Goal: Obtain resource: Download file/media

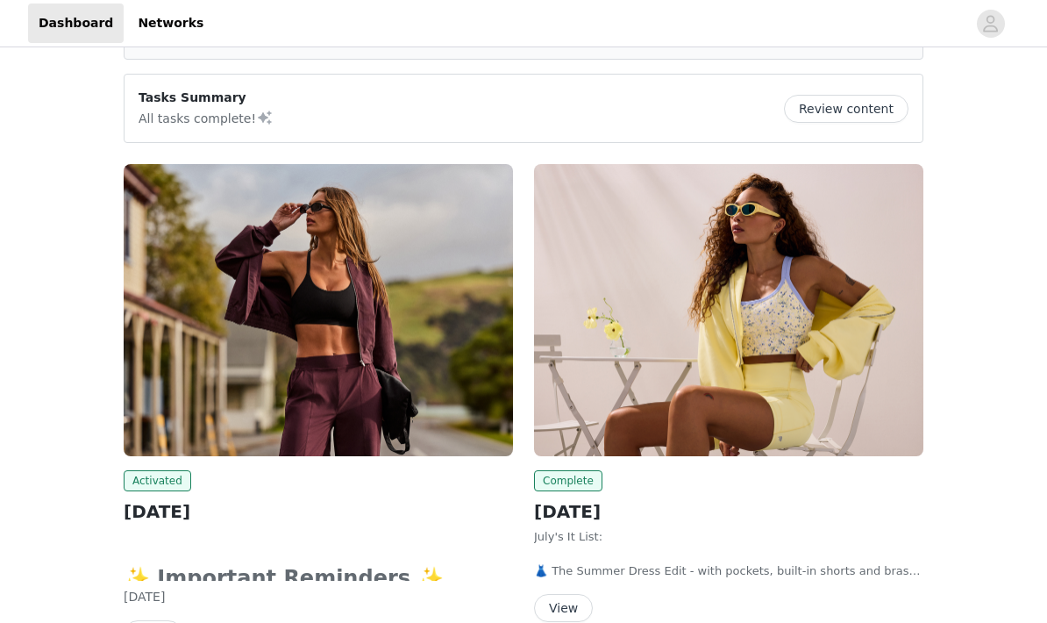
scroll to position [122, 0]
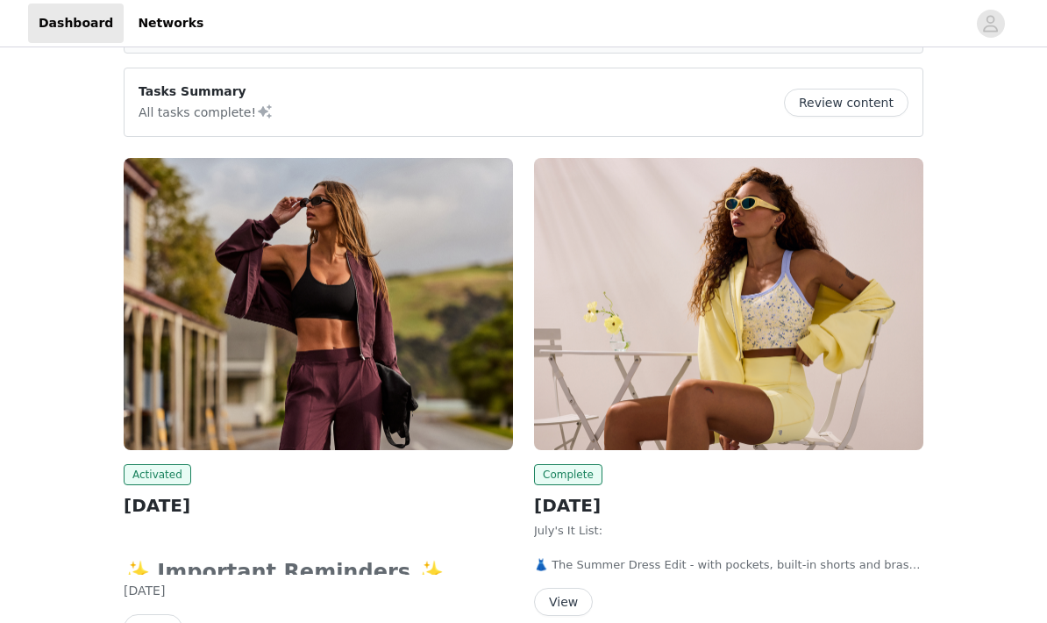
click at [462, 399] on img at bounding box center [319, 304] width 390 height 292
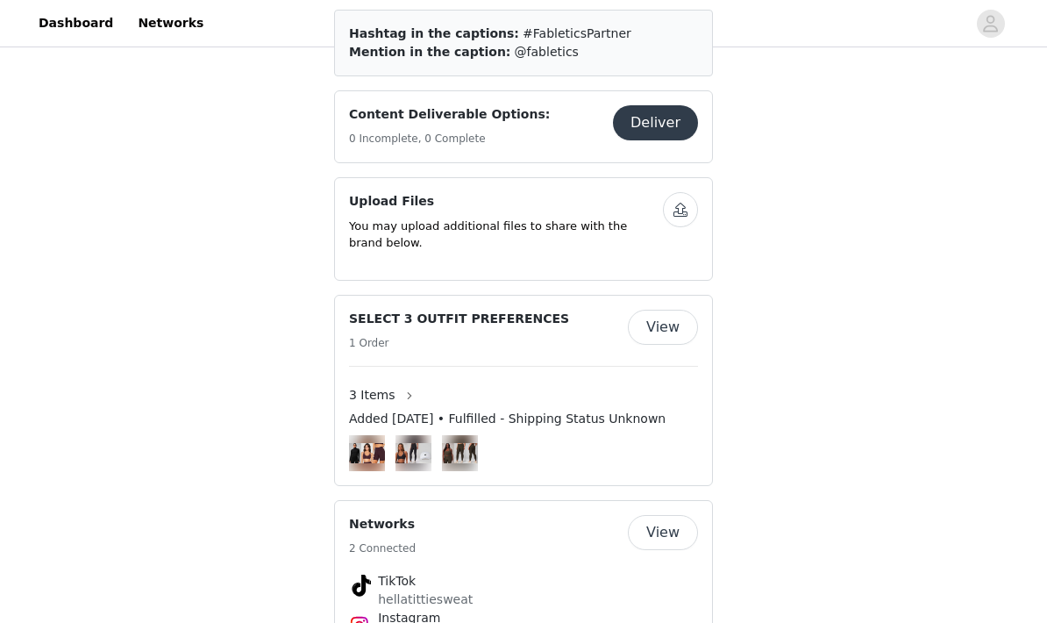
scroll to position [1004, 0]
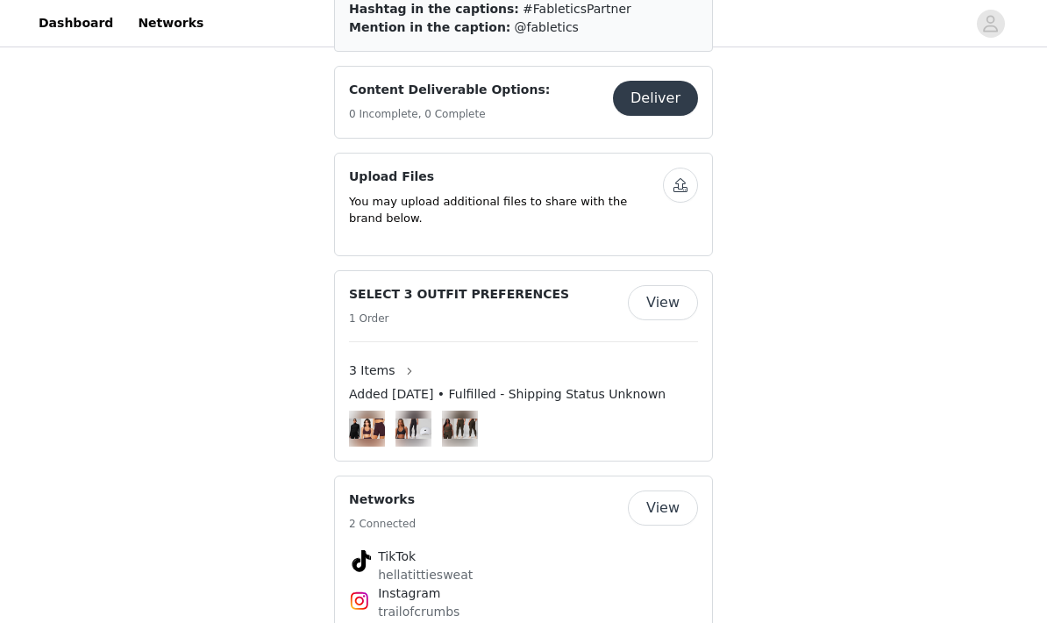
click at [375, 419] on img at bounding box center [367, 429] width 36 height 20
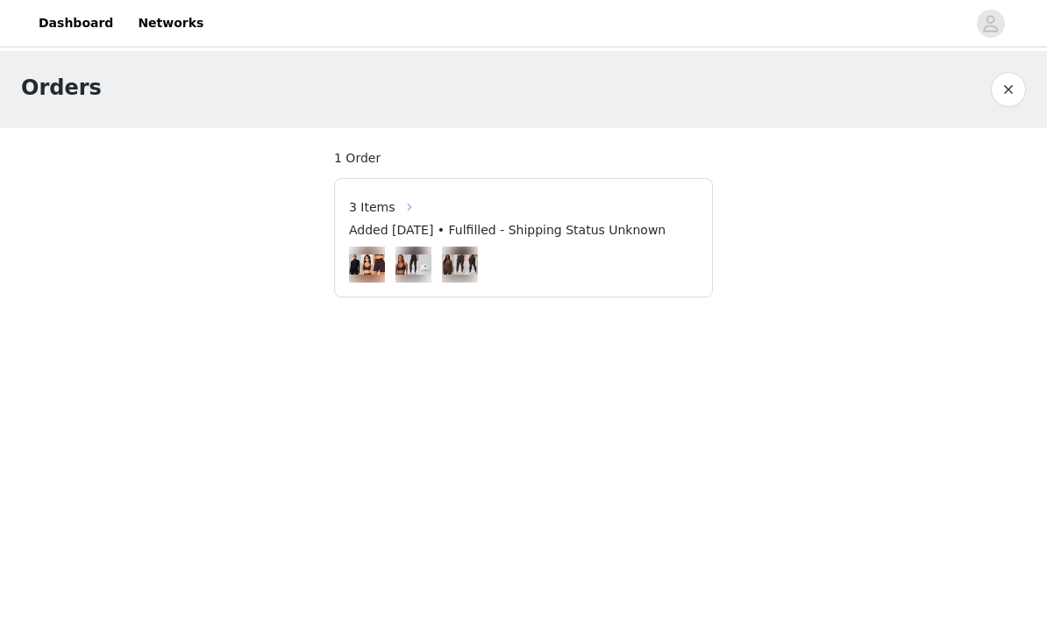
click at [396, 212] on button "button" at bounding box center [410, 207] width 28 height 28
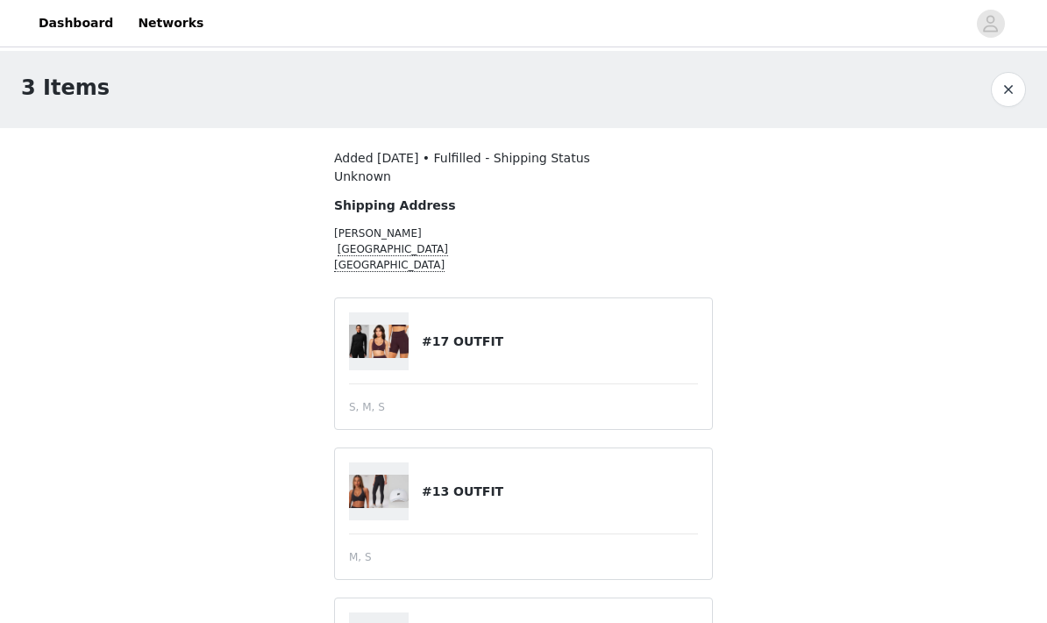
click at [525, 338] on h4 "#17 OUTFIT" at bounding box center [560, 341] width 276 height 18
click at [389, 348] on img at bounding box center [379, 341] width 60 height 33
click at [461, 329] on div "#17 OUTFIT" at bounding box center [523, 341] width 349 height 58
click at [406, 340] on img at bounding box center [379, 341] width 60 height 33
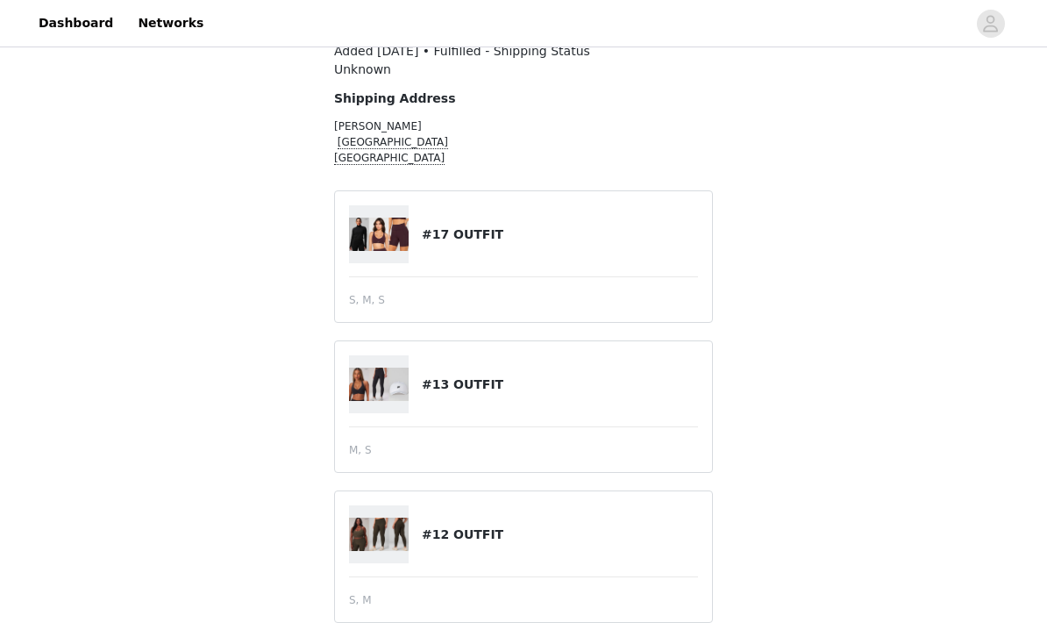
scroll to position [146, 0]
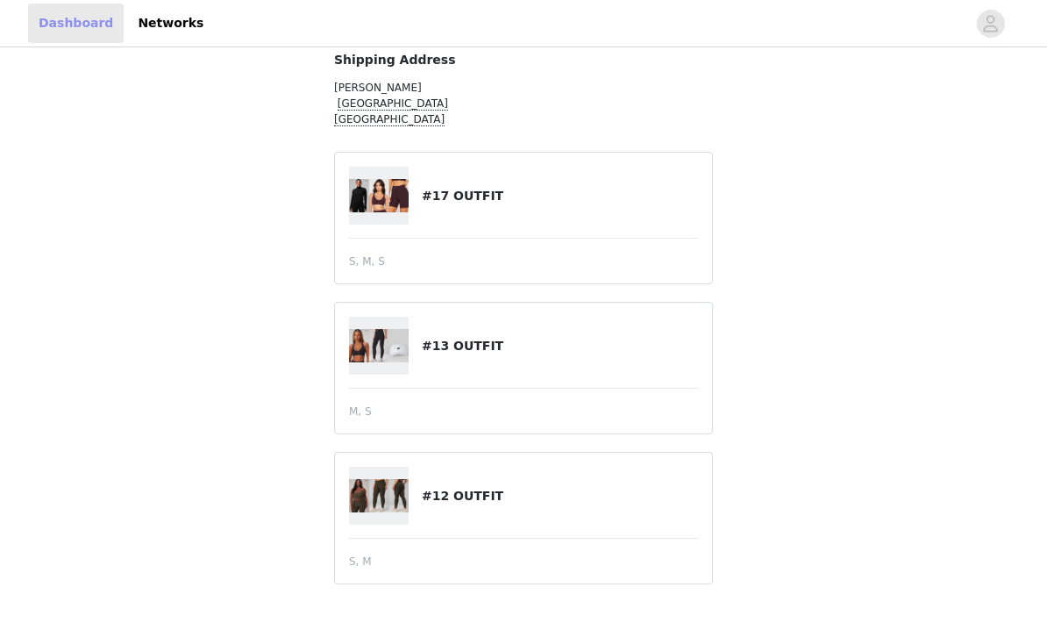
click at [55, 14] on link "Dashboard" at bounding box center [76, 23] width 96 height 39
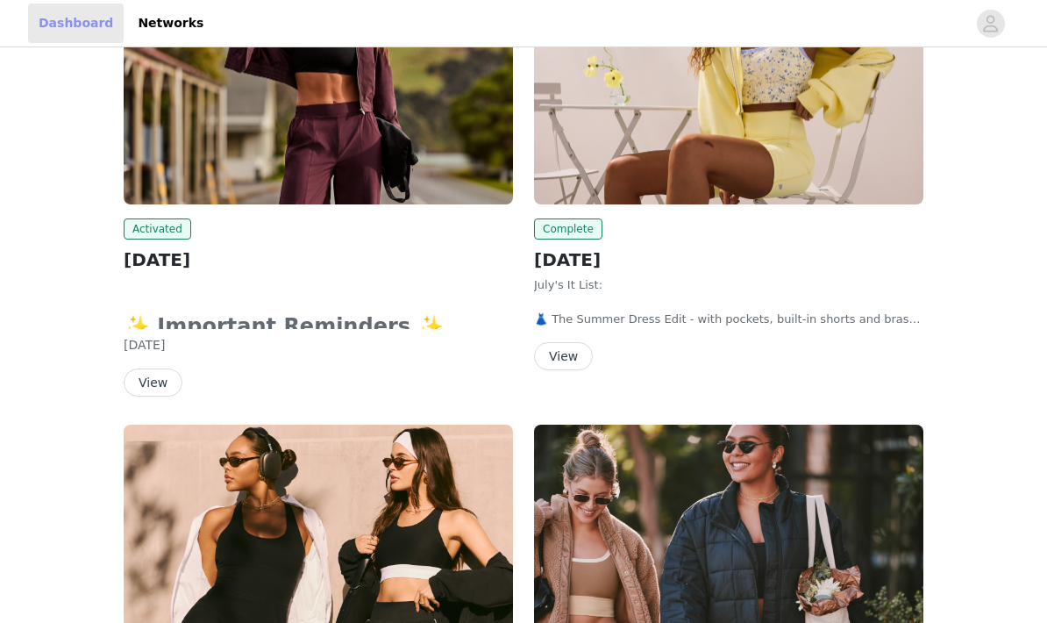
scroll to position [308, 0]
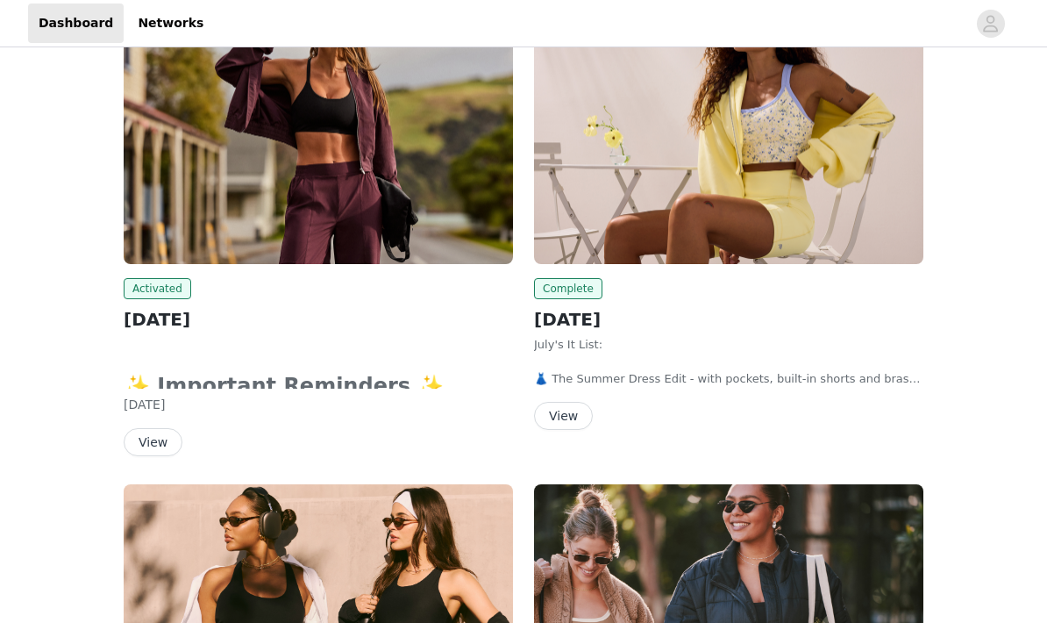
click at [163, 438] on button "View" at bounding box center [153, 442] width 59 height 28
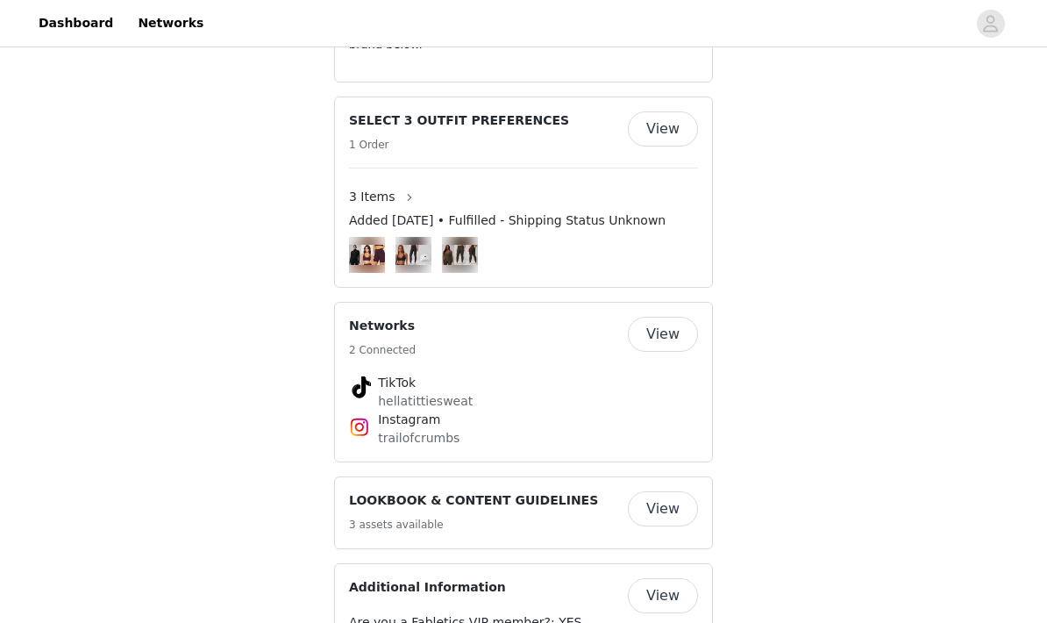
scroll to position [1179, 0]
click at [675, 490] on button "View" at bounding box center [663, 507] width 70 height 35
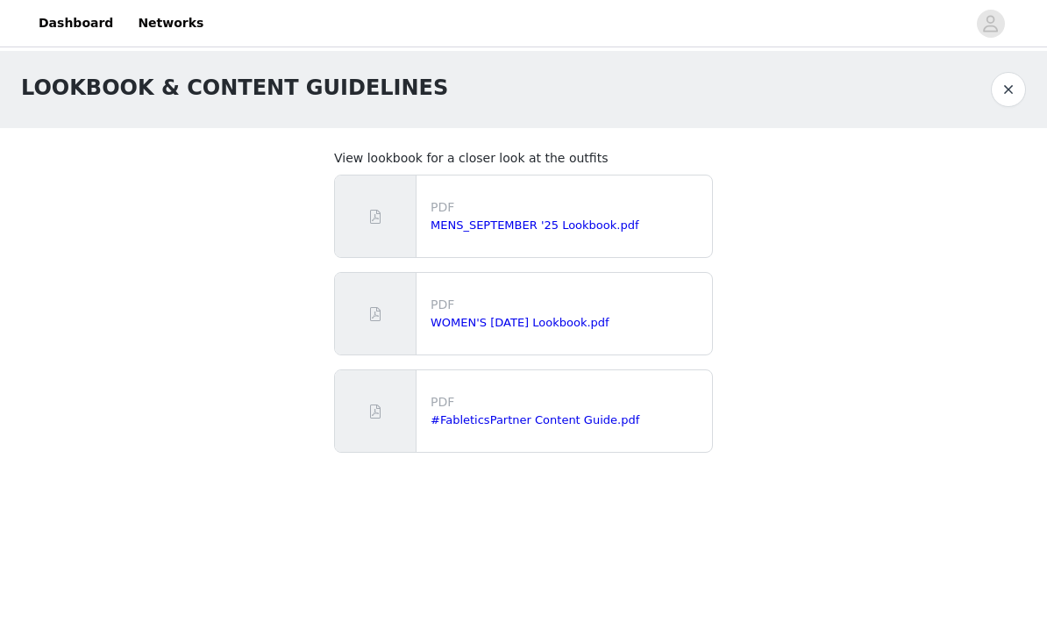
click at [653, 309] on p "PDF" at bounding box center [568, 305] width 275 height 18
click at [563, 311] on p "PDF" at bounding box center [568, 305] width 275 height 18
click at [481, 309] on p "PDF" at bounding box center [568, 305] width 275 height 18
click at [602, 317] on link "WOMEN'S [DATE] Lookbook.pdf" at bounding box center [520, 322] width 179 height 13
